Goal: Task Accomplishment & Management: Manage account settings

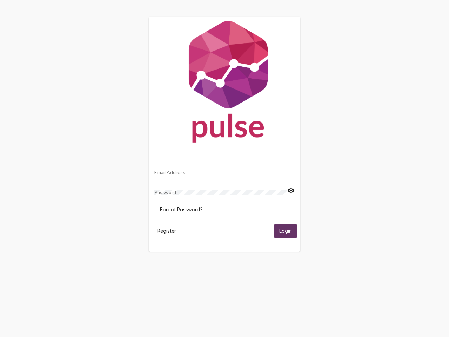
click at [224, 170] on input "Email Address" at bounding box center [224, 172] width 140 height 6
click at [291, 190] on mat-icon "visibility" at bounding box center [290, 190] width 7 height 8
click at [181, 209] on span "Forgot Password?" at bounding box center [181, 209] width 42 height 6
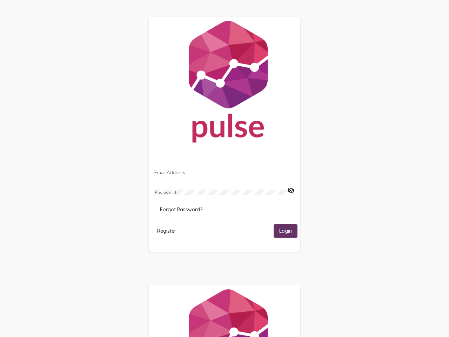
click at [167, 230] on span "Register" at bounding box center [166, 231] width 19 height 6
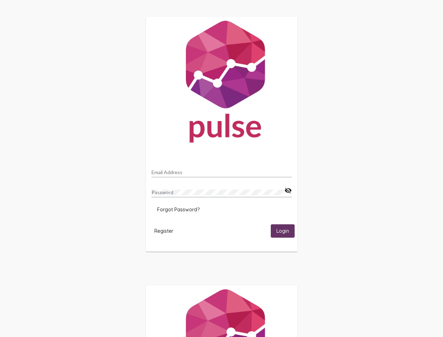
click at [285, 230] on span "Login" at bounding box center [282, 231] width 13 height 6
